Goal: Download file/media

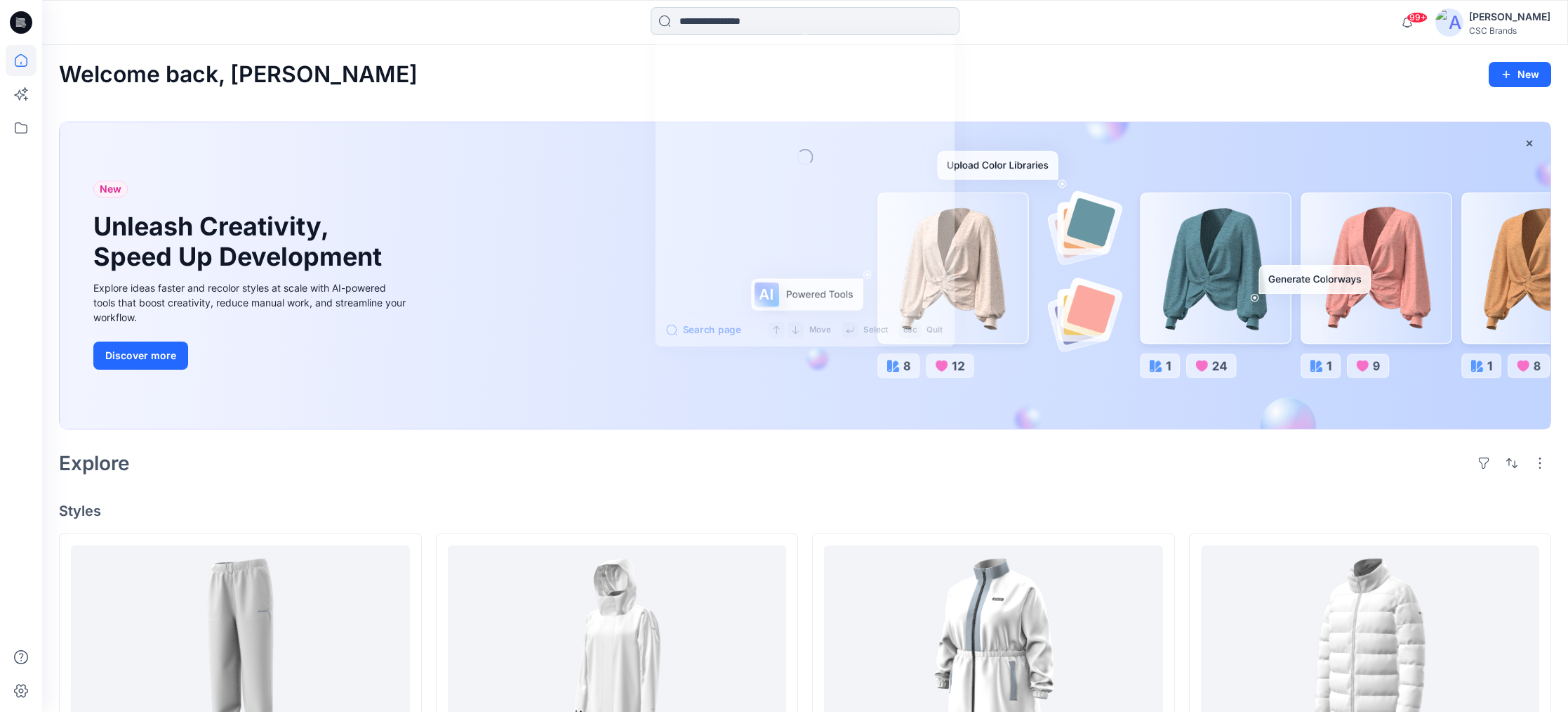
click at [865, 26] on input at bounding box center [805, 20] width 309 height 28
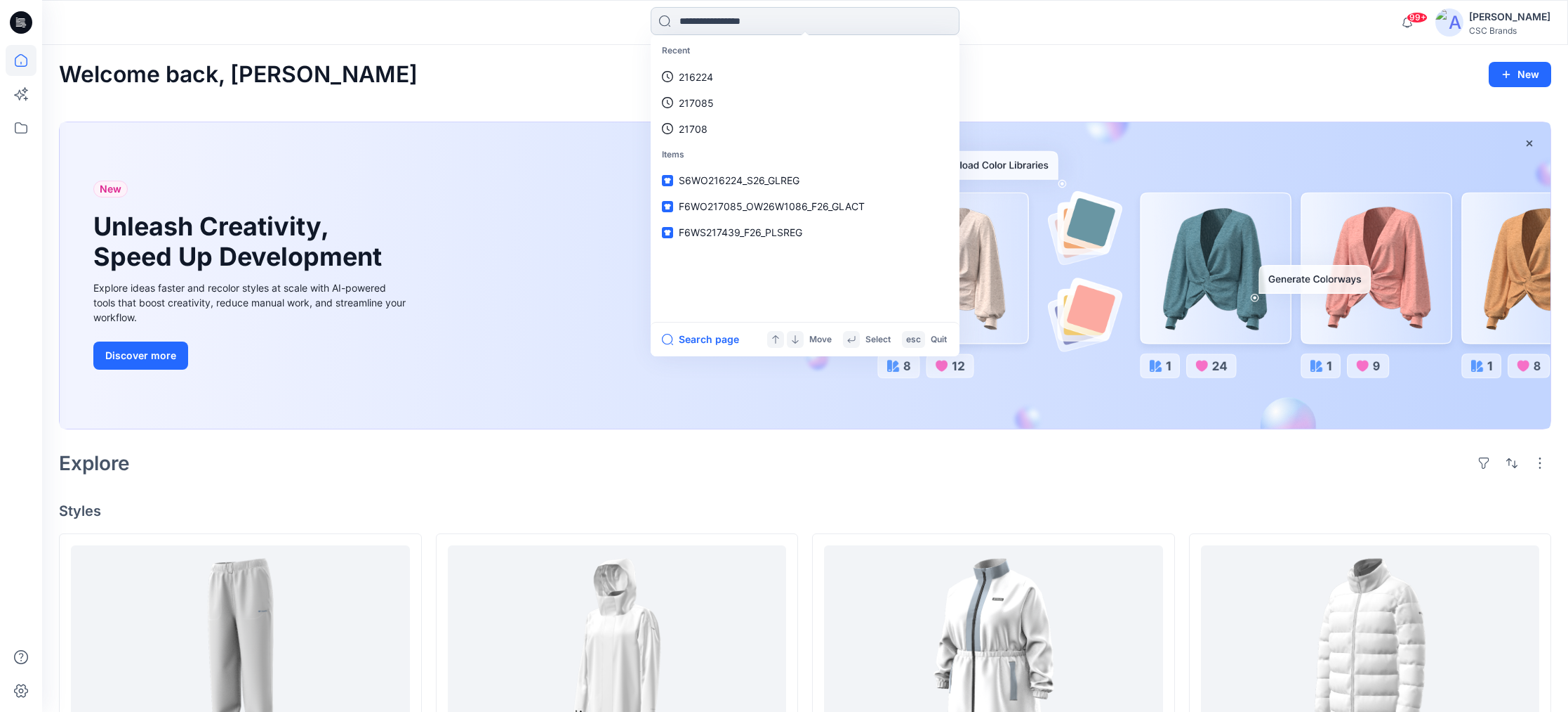
paste input "******"
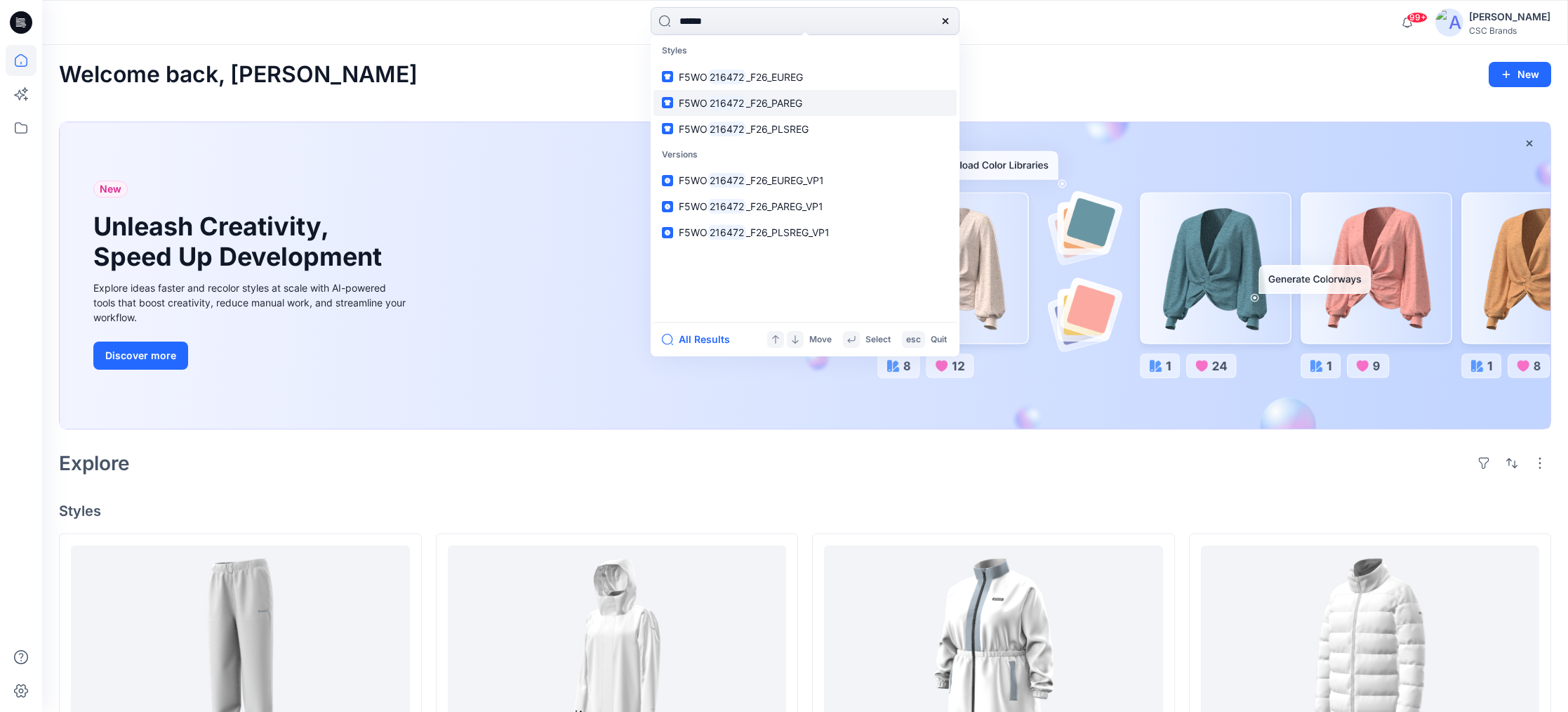
type input "******"
click at [786, 105] on span "_F26_PAREG" at bounding box center [774, 103] width 56 height 12
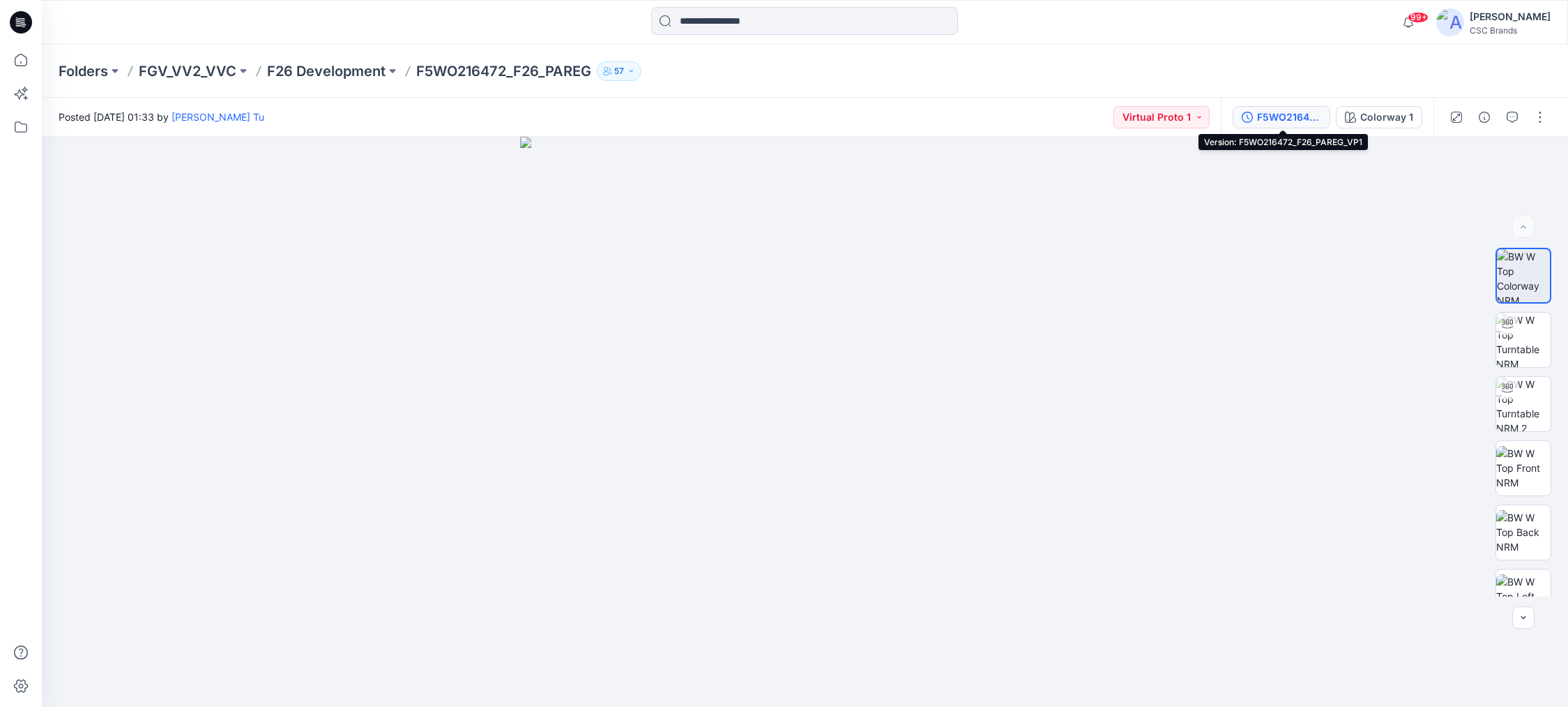
click at [1281, 125] on button "F5WO216472_F26_PAREG_VP1" at bounding box center [1281, 118] width 98 height 23
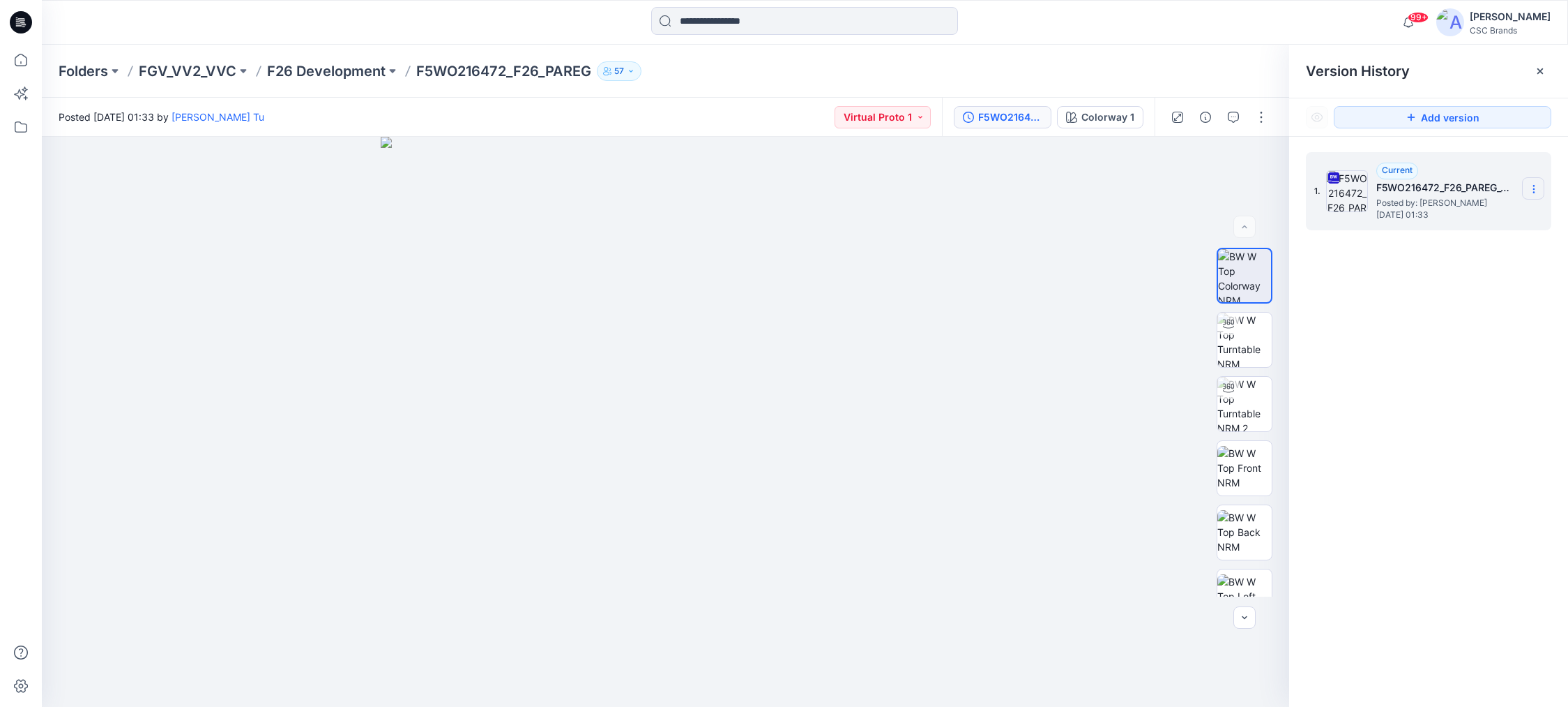
click at [1539, 186] on icon at bounding box center [1534, 190] width 11 height 11
click at [1487, 213] on span "Download Source BW File" at bounding box center [1463, 216] width 117 height 17
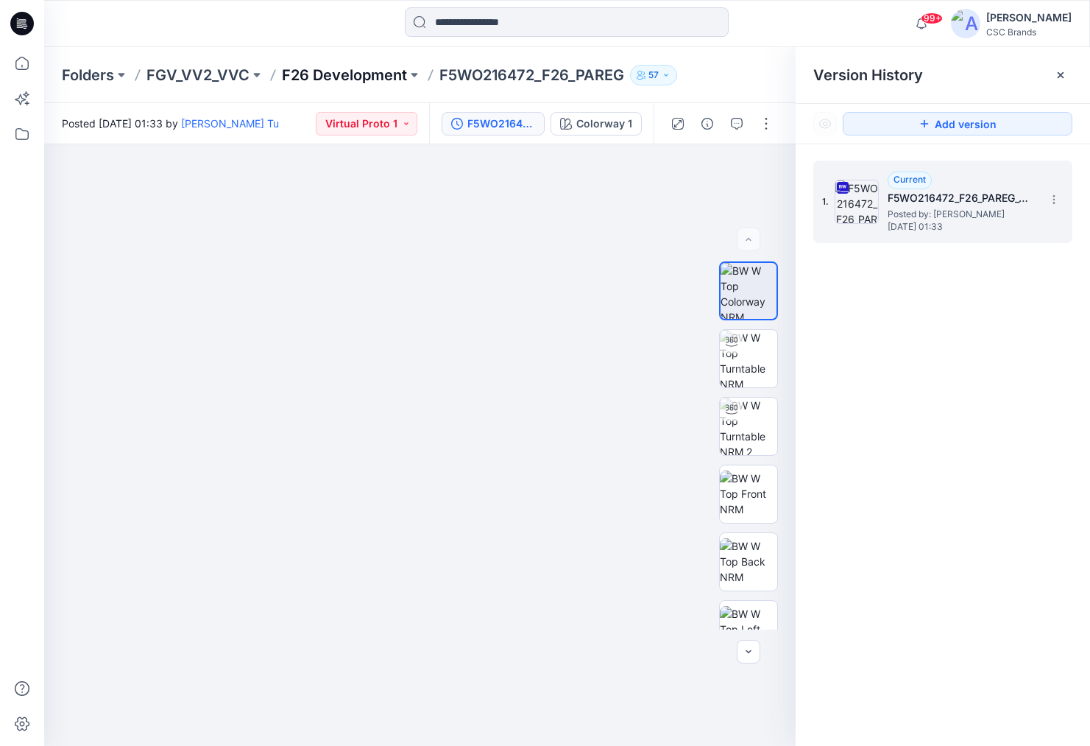
click at [353, 74] on p "F26 Development" at bounding box center [344, 75] width 125 height 21
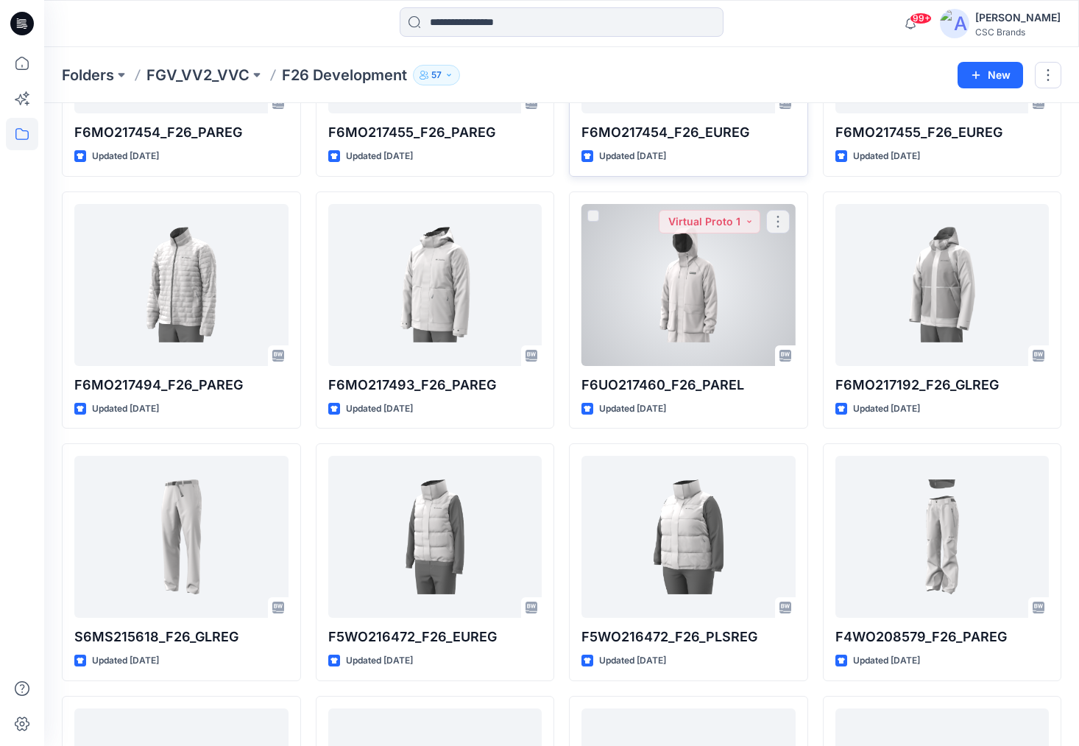
scroll to position [394, 0]
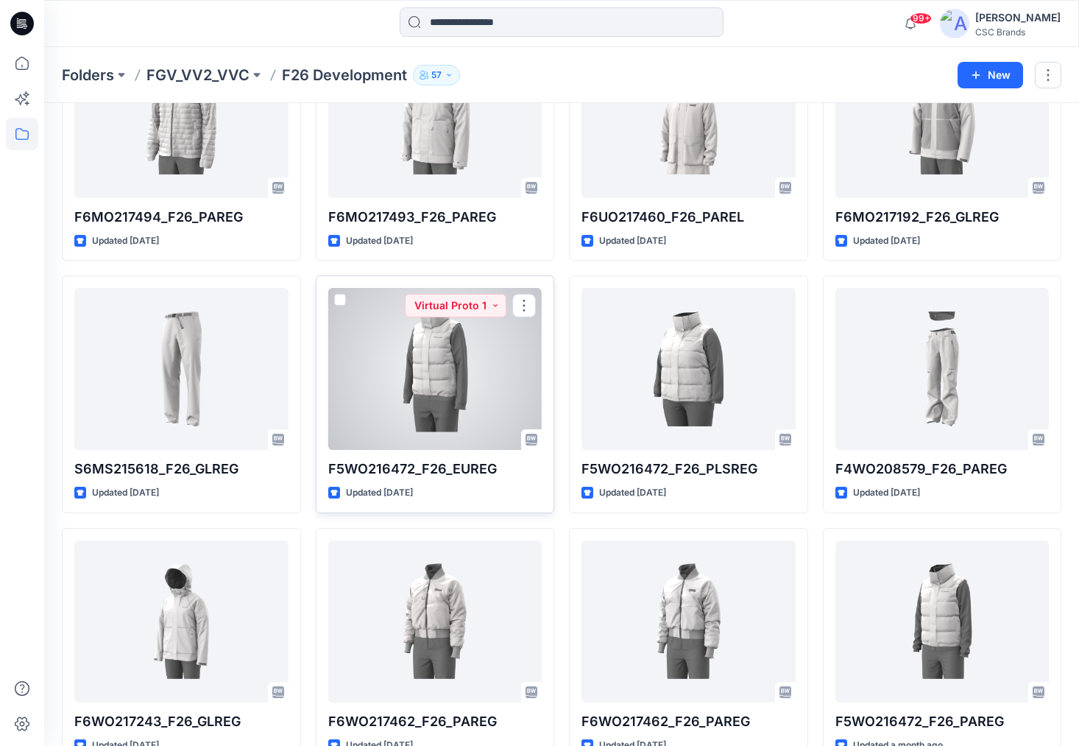
click at [442, 363] on div at bounding box center [435, 369] width 214 height 162
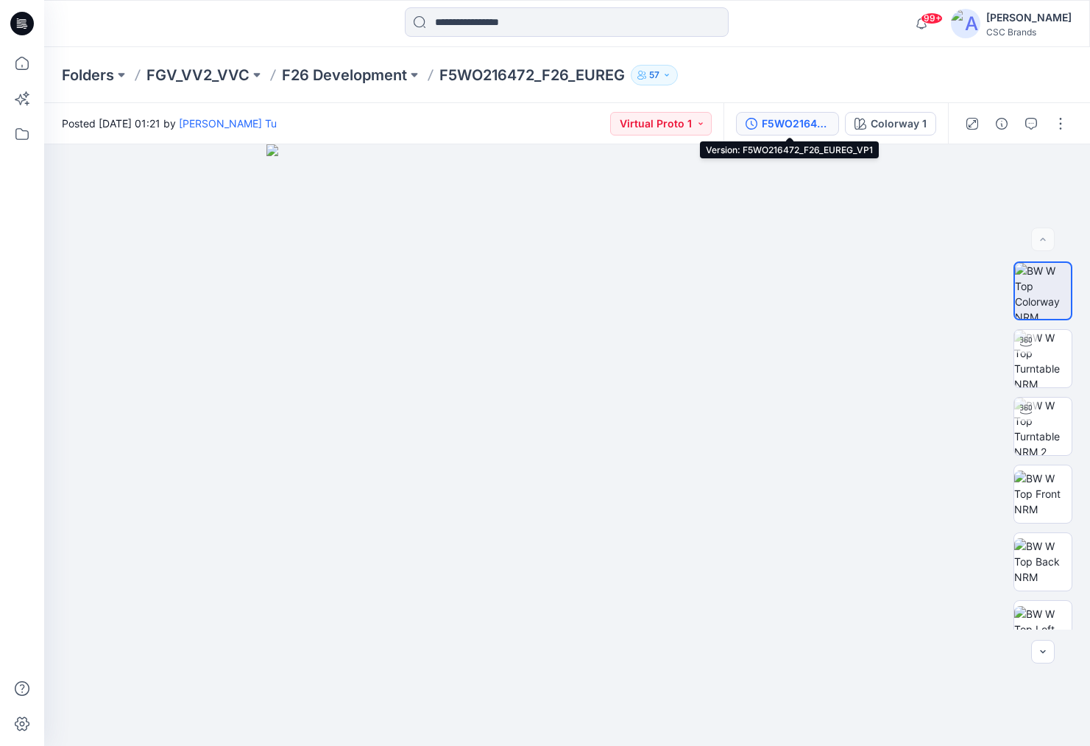
click at [808, 126] on div "F5WO216472_F26_EUREG_VP1" at bounding box center [796, 124] width 68 height 16
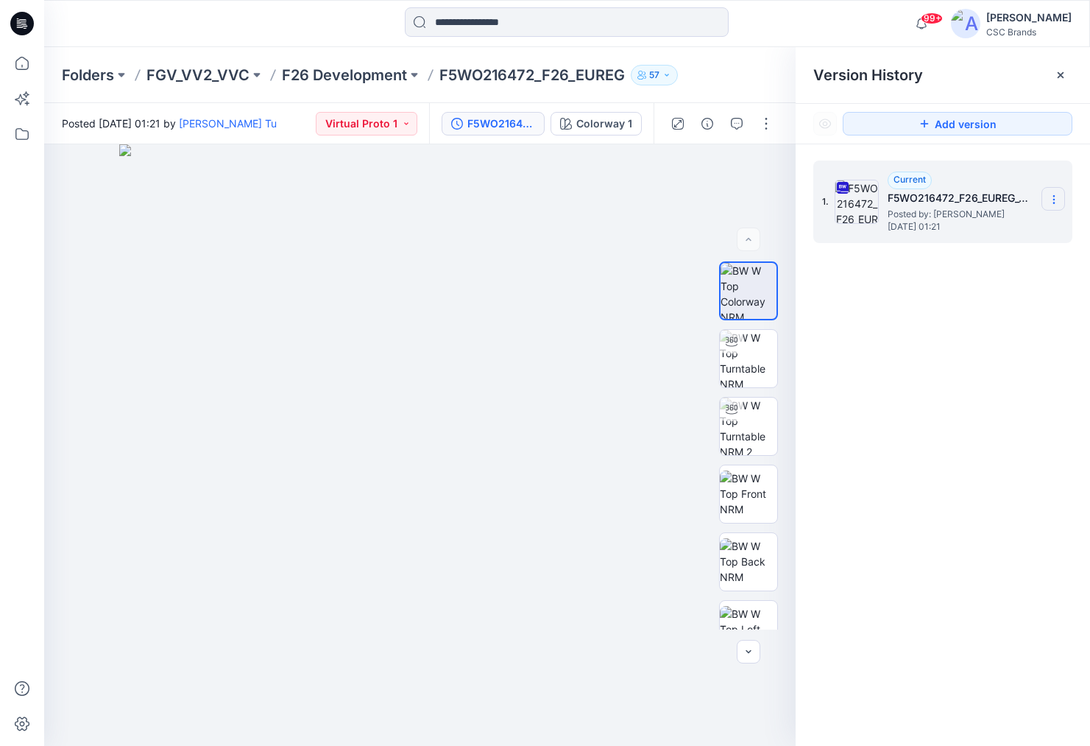
click at [1056, 197] on icon at bounding box center [1054, 200] width 12 height 12
click at [1023, 230] on span "Download Source BW File" at bounding box center [979, 228] width 123 height 18
click at [1058, 194] on icon at bounding box center [1054, 200] width 12 height 12
